Goal: Navigation & Orientation: Understand site structure

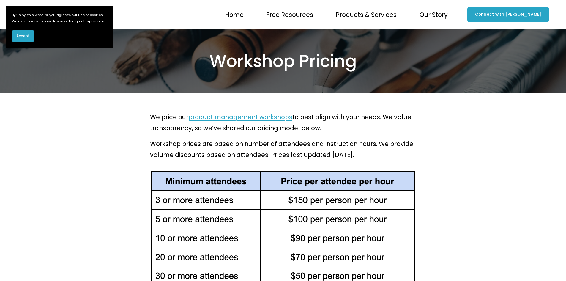
click at [23, 39] on span "Accept" at bounding box center [22, 35] width 13 height 5
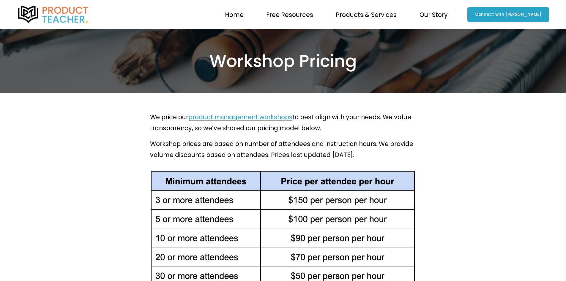
click at [0, 0] on span "Workshops" at bounding box center [0, 0] width 0 height 0
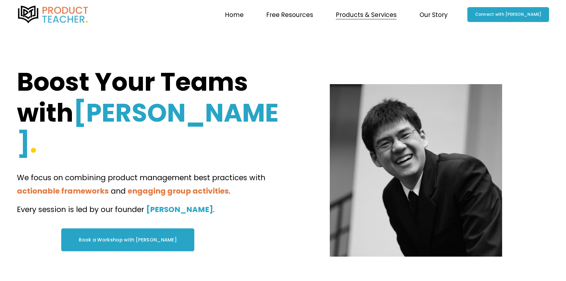
click at [308, 14] on span "Free Resources" at bounding box center [289, 14] width 47 height 11
click at [244, 14] on link "Home" at bounding box center [234, 14] width 19 height 12
